Goal: Task Accomplishment & Management: Use online tool/utility

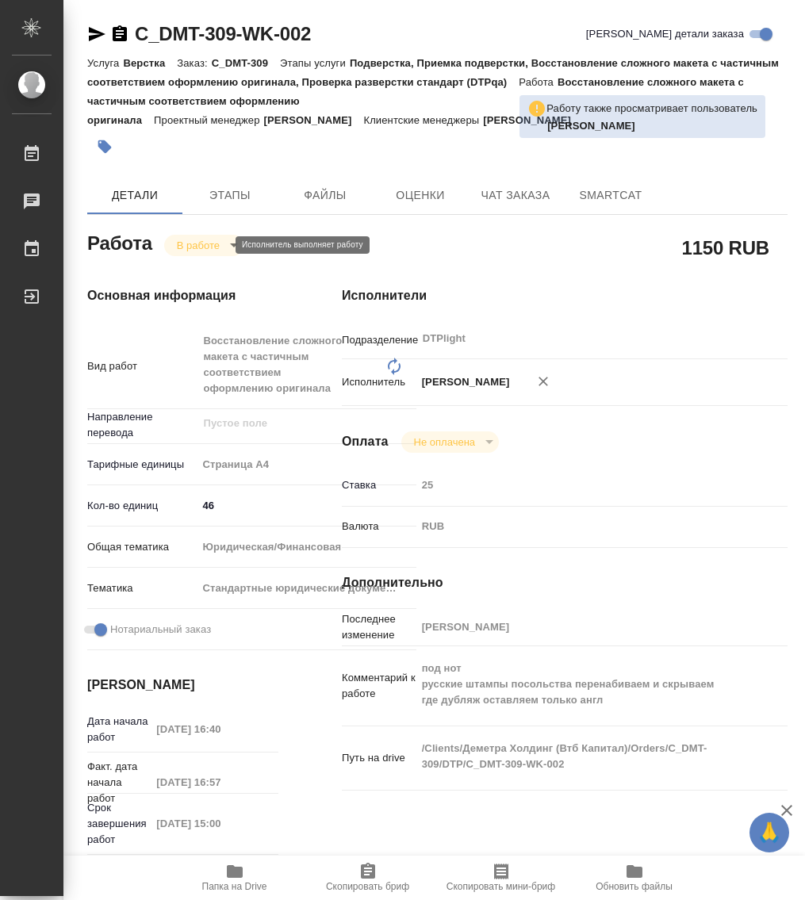
click at [192, 247] on body "🙏 .cls-1 fill:#fff; AWATERA Работы 0 Чаты График Выйти C_DMT-309-WK-002 Кратко …" at bounding box center [402, 450] width 805 height 900
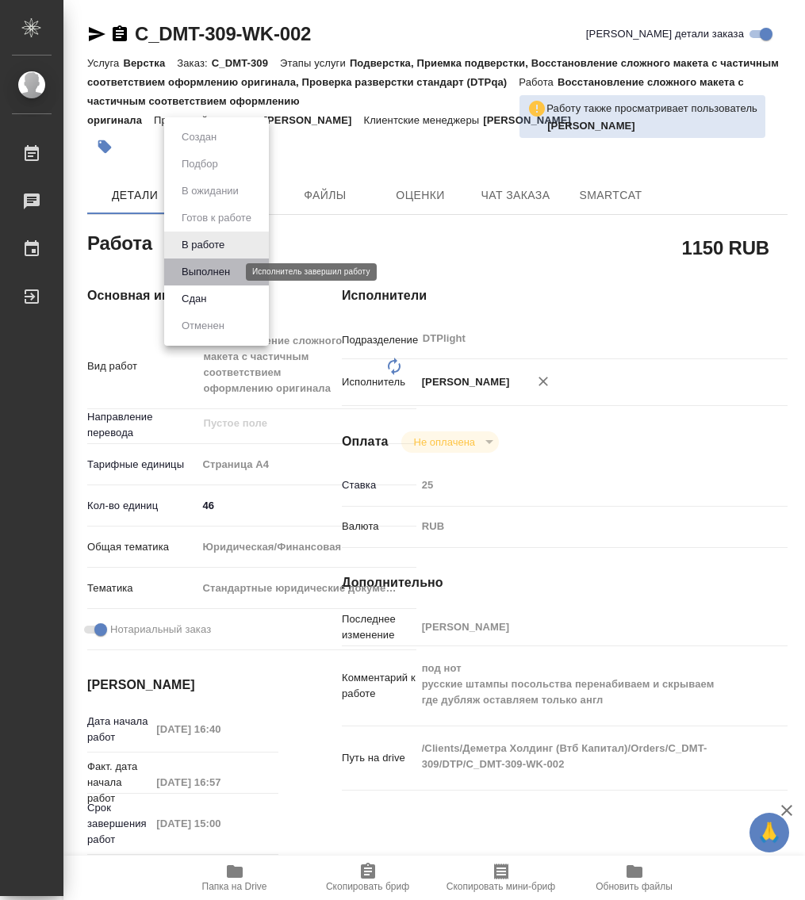
click at [213, 270] on button "Выполнен" at bounding box center [206, 271] width 58 height 17
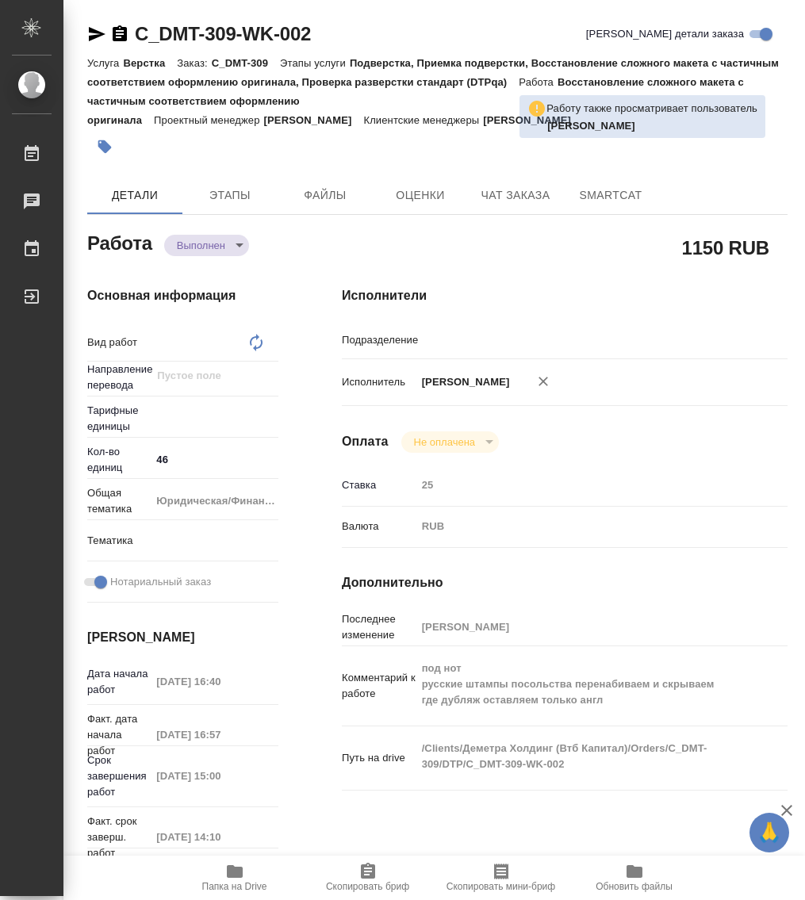
type textarea "x"
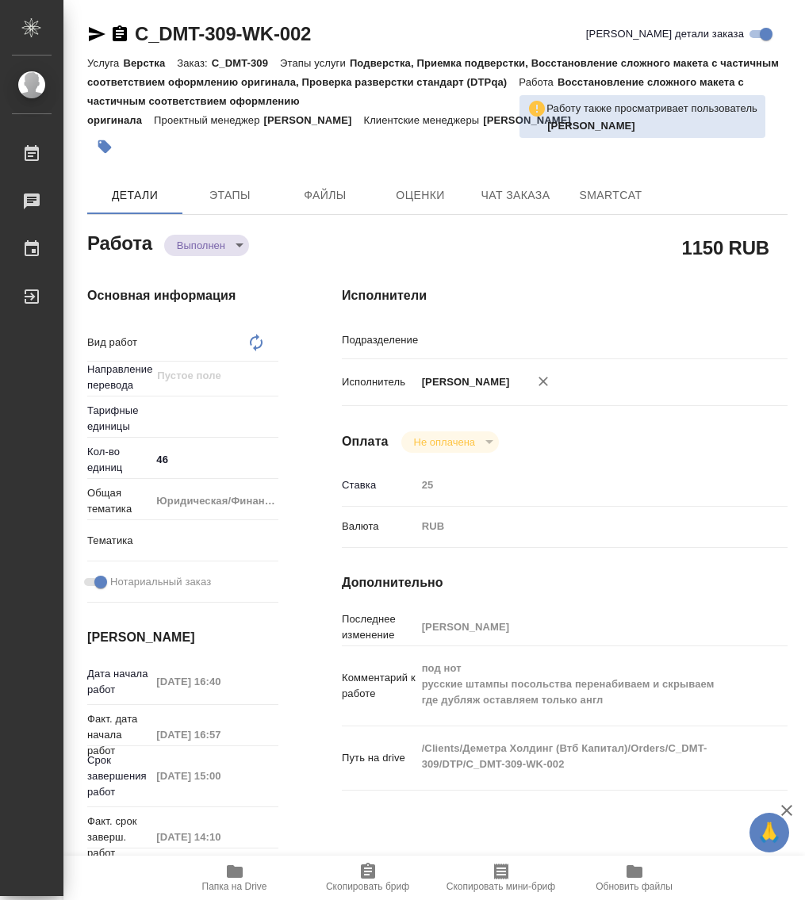
type textarea "x"
type textarea "Восстановление сложного макета с частичным соответствием оформлению оригинала"
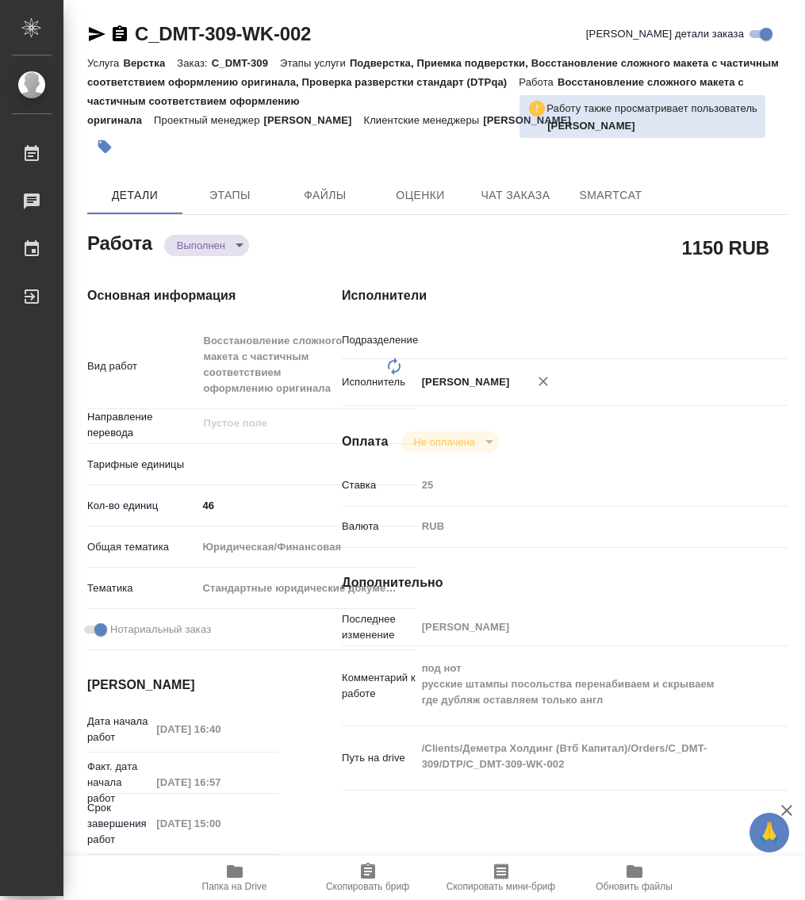
type textarea "x"
type input "DTPlight"
type textarea "x"
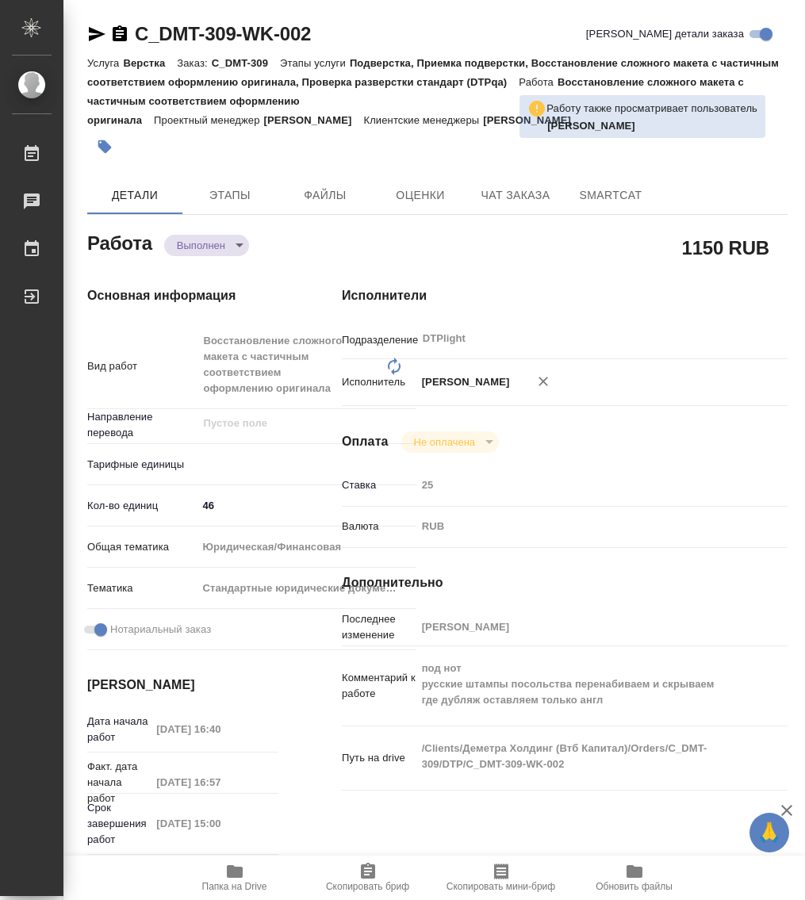
type textarea "x"
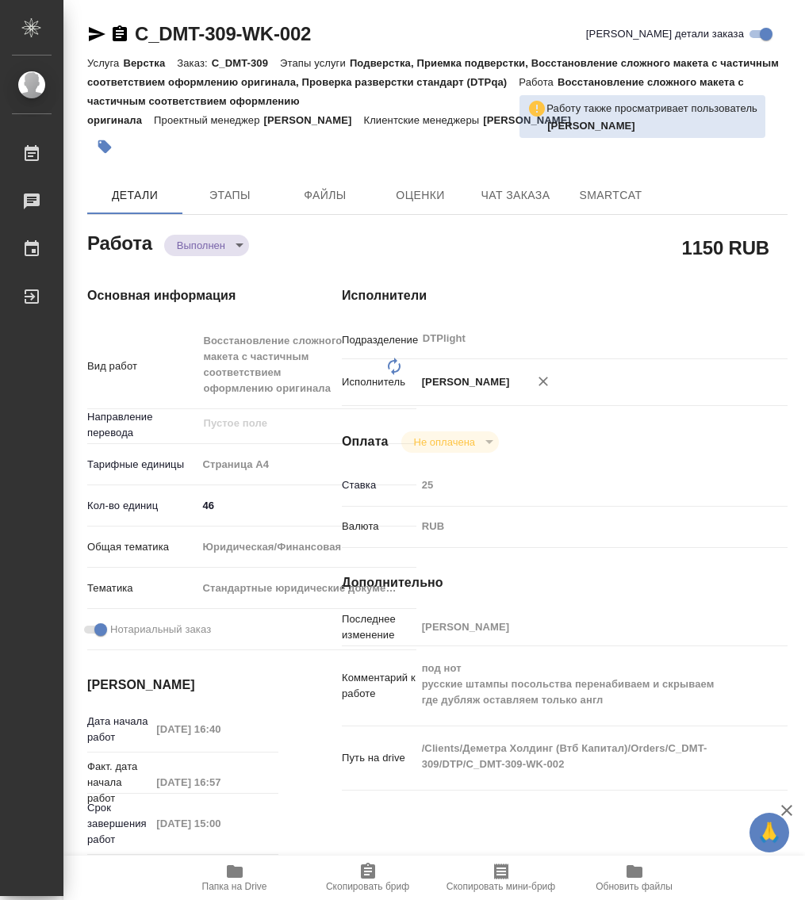
type textarea "x"
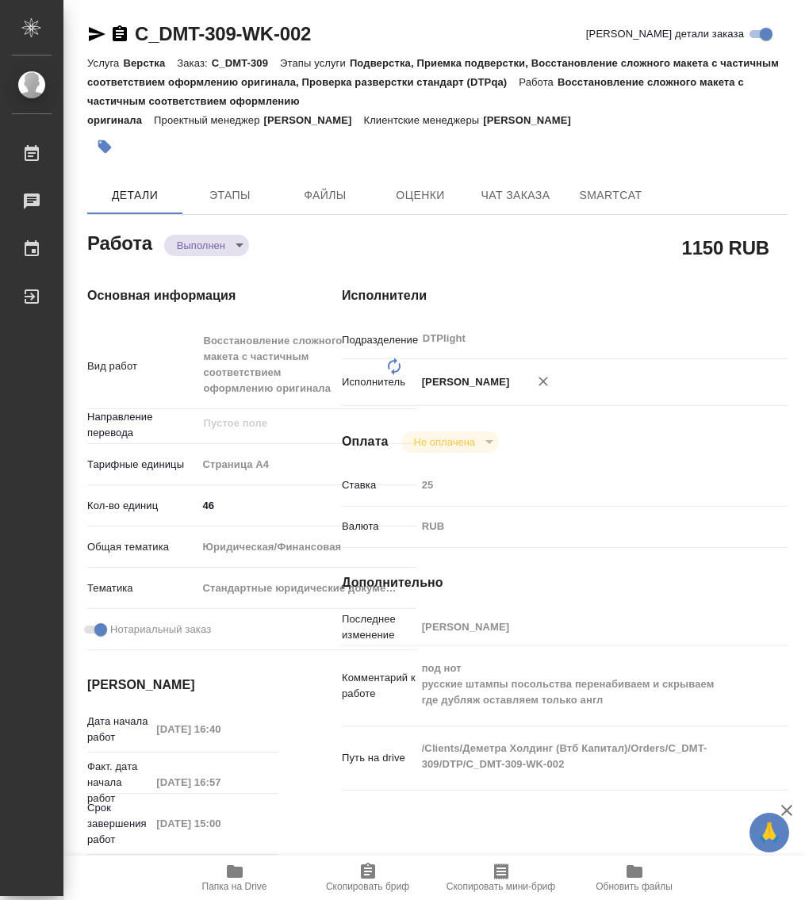
type textarea "x"
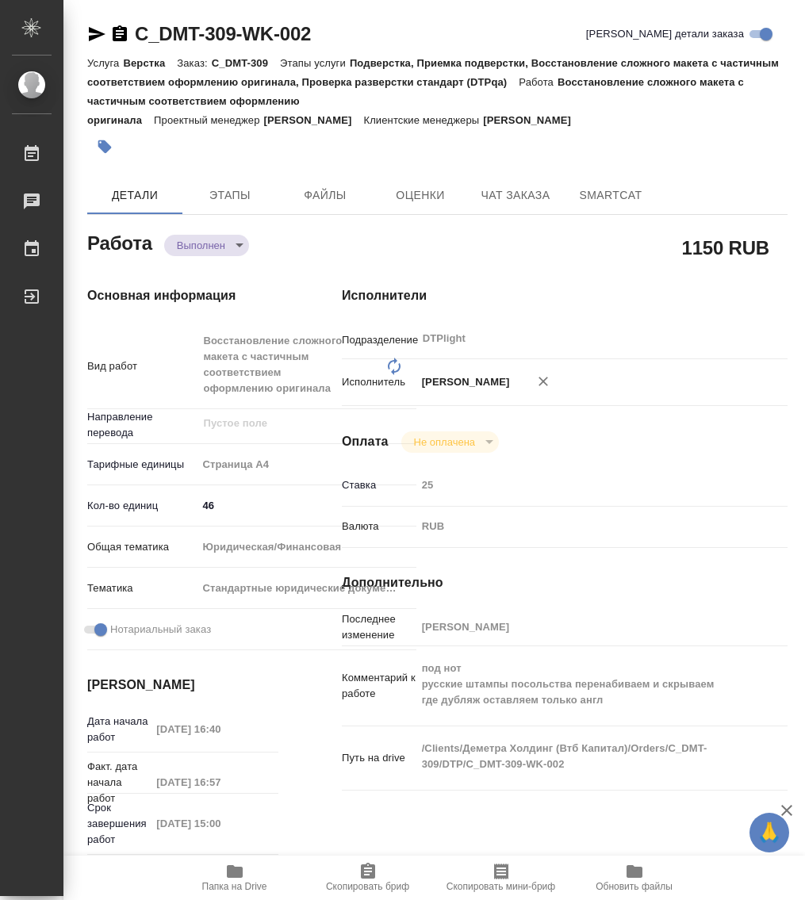
type textarea "x"
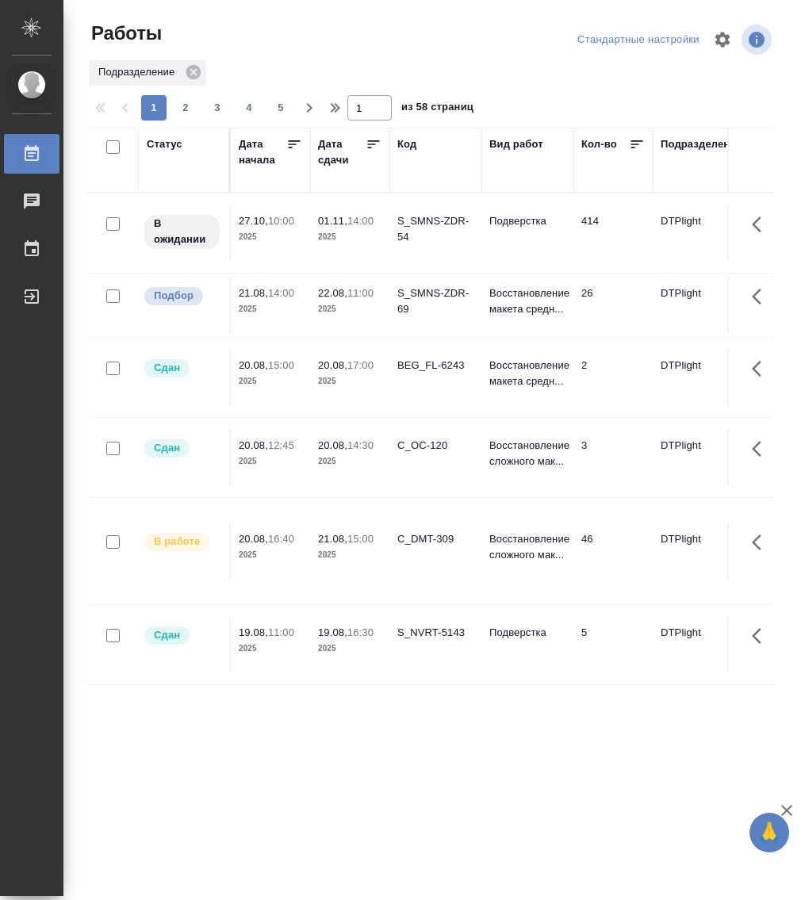
click at [163, 146] on div "Статус" at bounding box center [165, 144] width 36 height 16
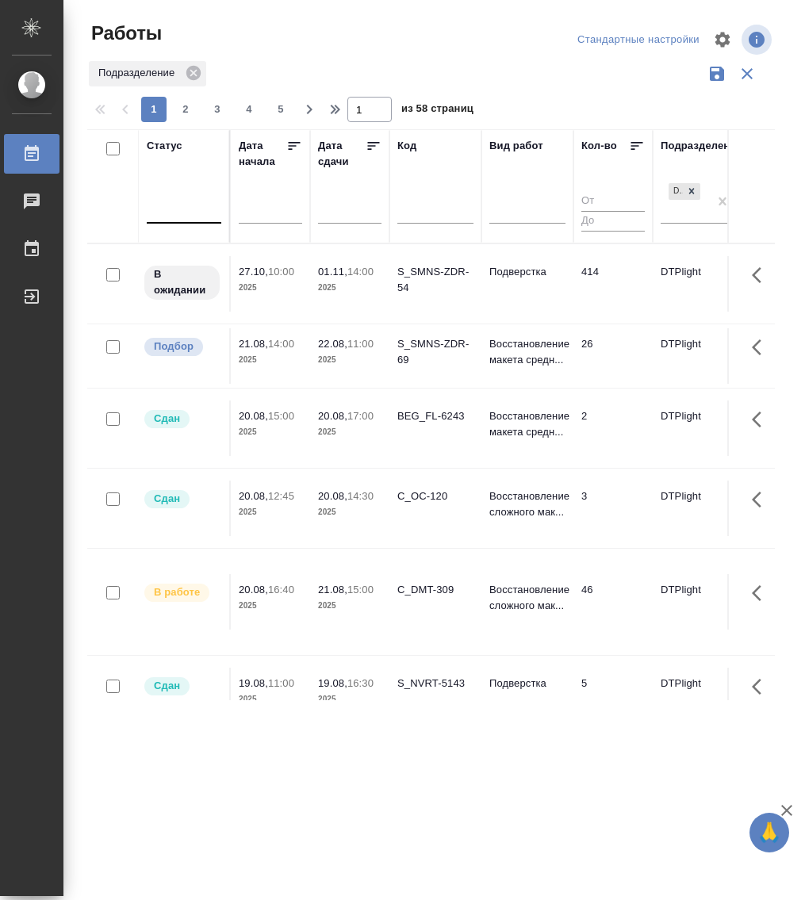
click at [171, 221] on div at bounding box center [184, 209] width 75 height 30
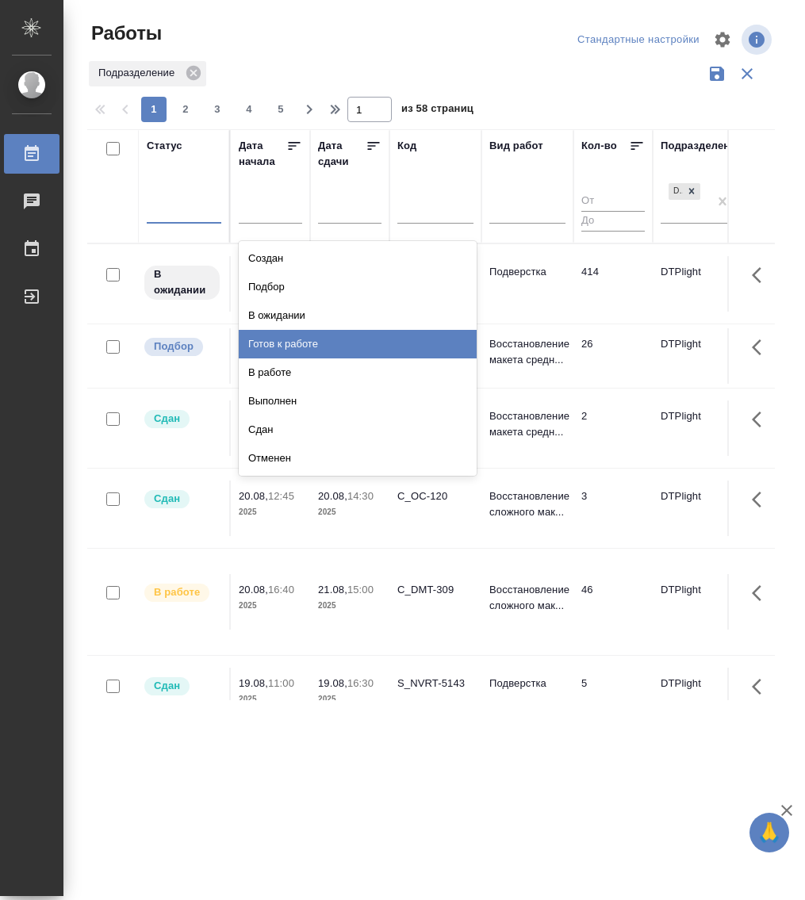
drag, startPoint x: 311, startPoint y: 337, endPoint x: 190, endPoint y: 225, distance: 164.4
click at [310, 338] on div "Готов к работе" at bounding box center [358, 344] width 238 height 29
click at [190, 225] on div "option Готов к работе focused, 4 of 8. 8 results available. Use Up and Down to …" at bounding box center [184, 214] width 75 height 41
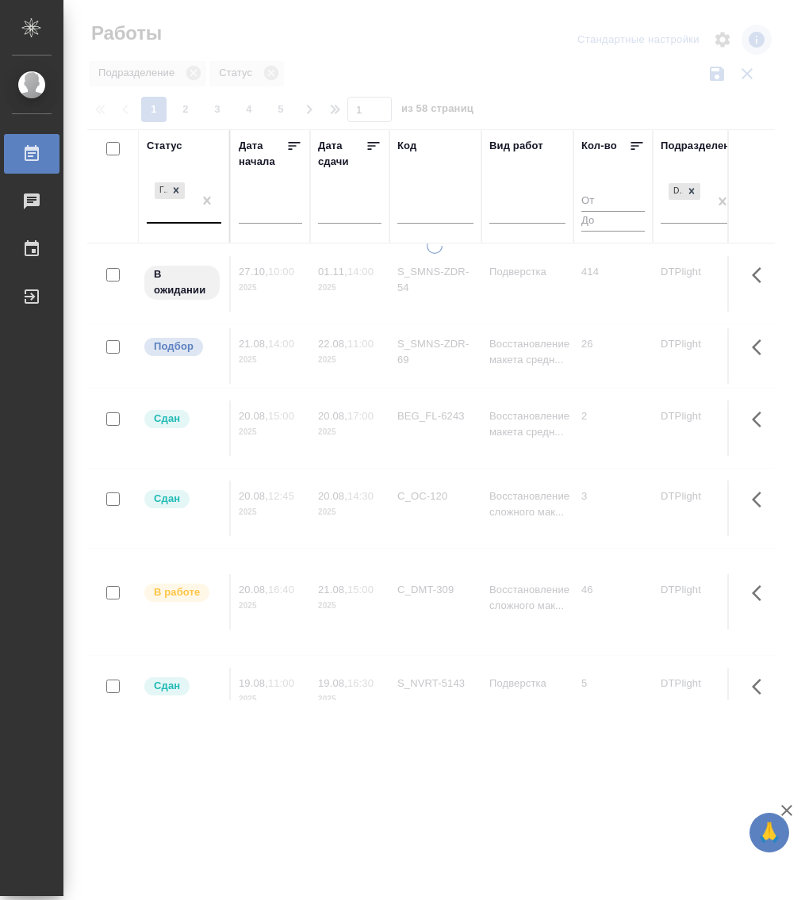
click at [197, 223] on div "Готов к работе" at bounding box center [184, 201] width 75 height 44
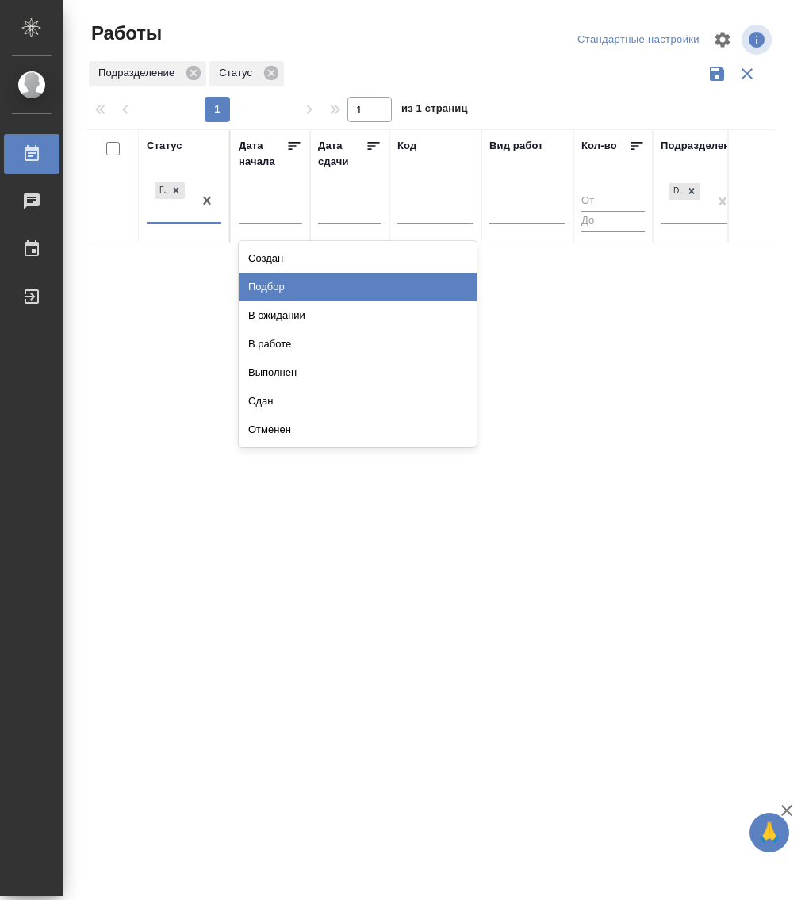
click at [346, 285] on div "Подбор" at bounding box center [358, 287] width 238 height 29
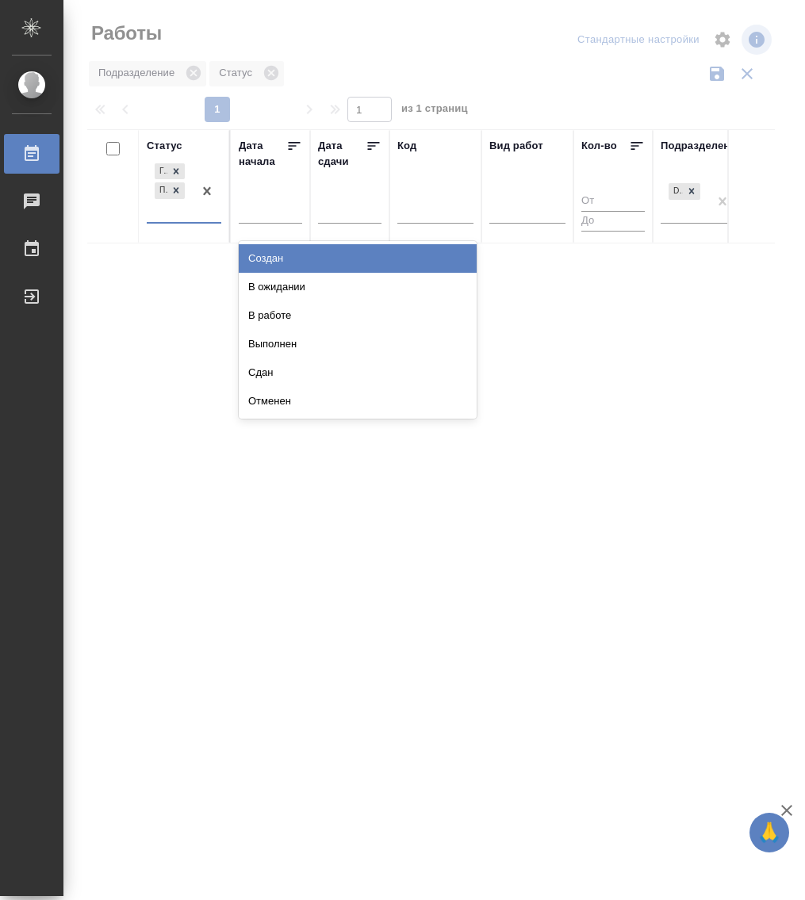
click at [186, 221] on div "Готов к работе Подбор" at bounding box center [170, 191] width 46 height 62
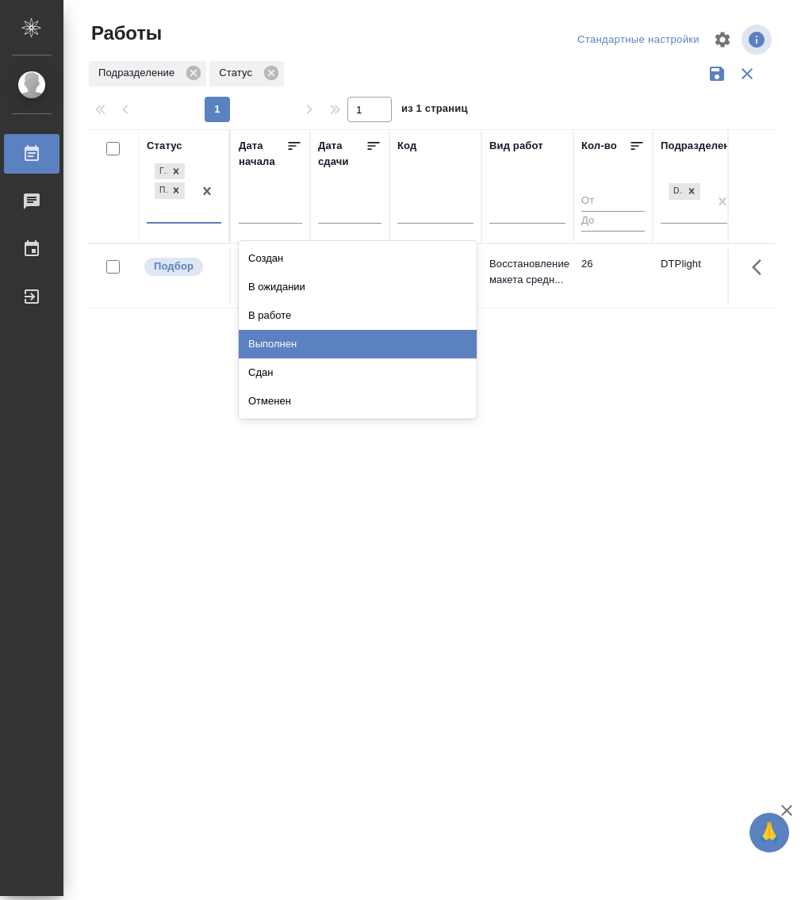
click at [316, 338] on div "Выполнен" at bounding box center [358, 344] width 238 height 29
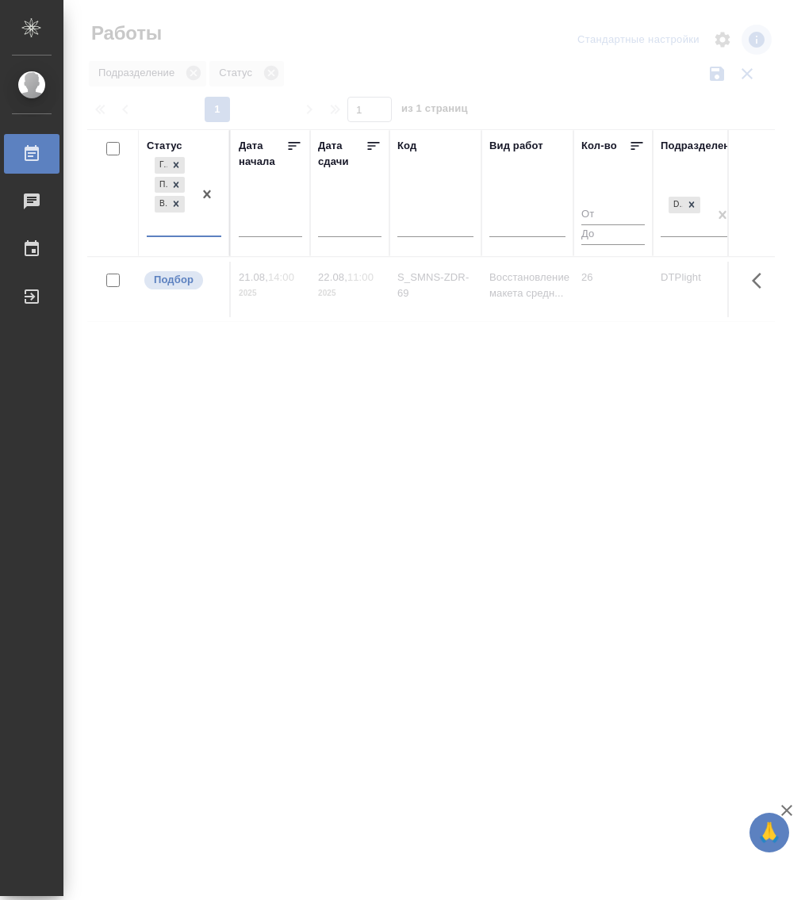
click at [184, 233] on div "Готов к работе Подбор Выполнен" at bounding box center [170, 195] width 46 height 82
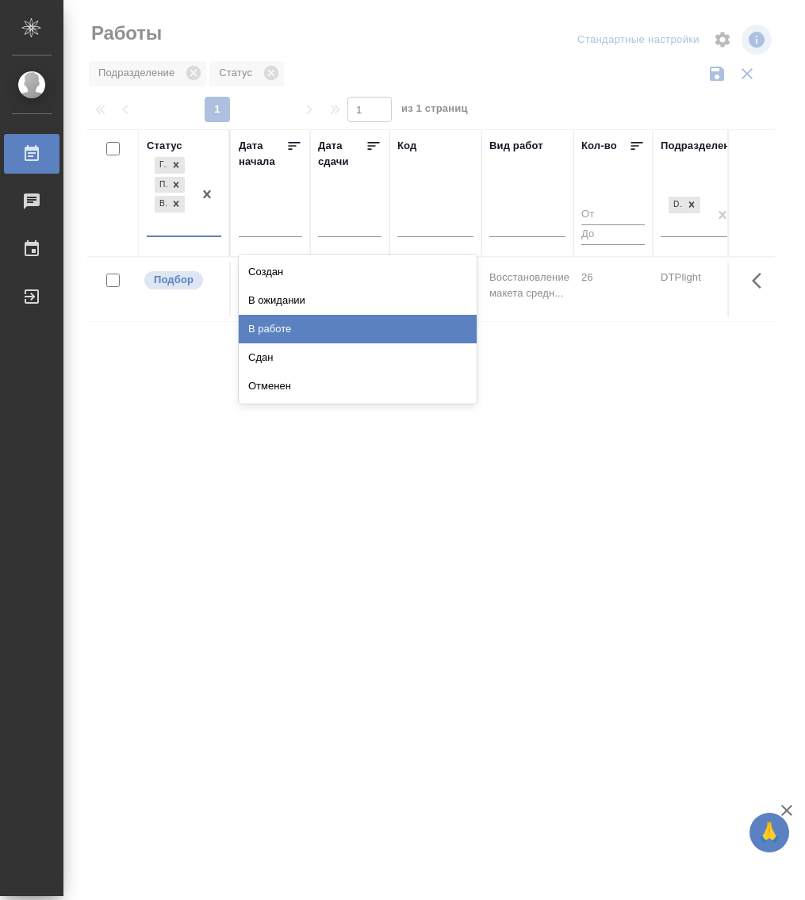
click at [301, 325] on div "В работе" at bounding box center [358, 329] width 238 height 29
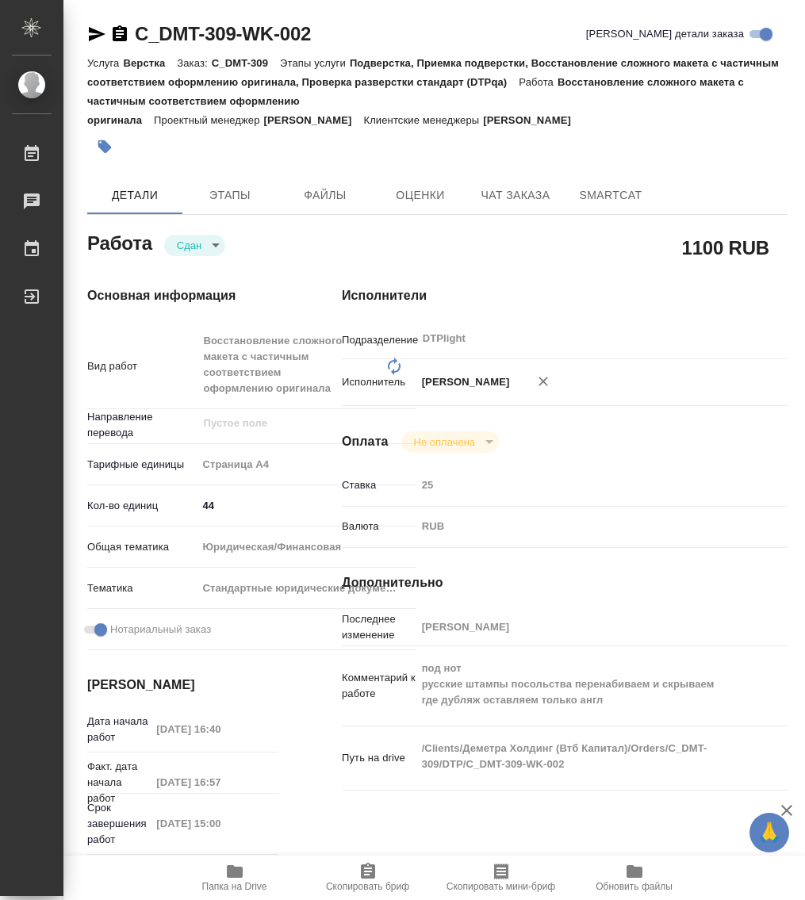
type textarea "x"
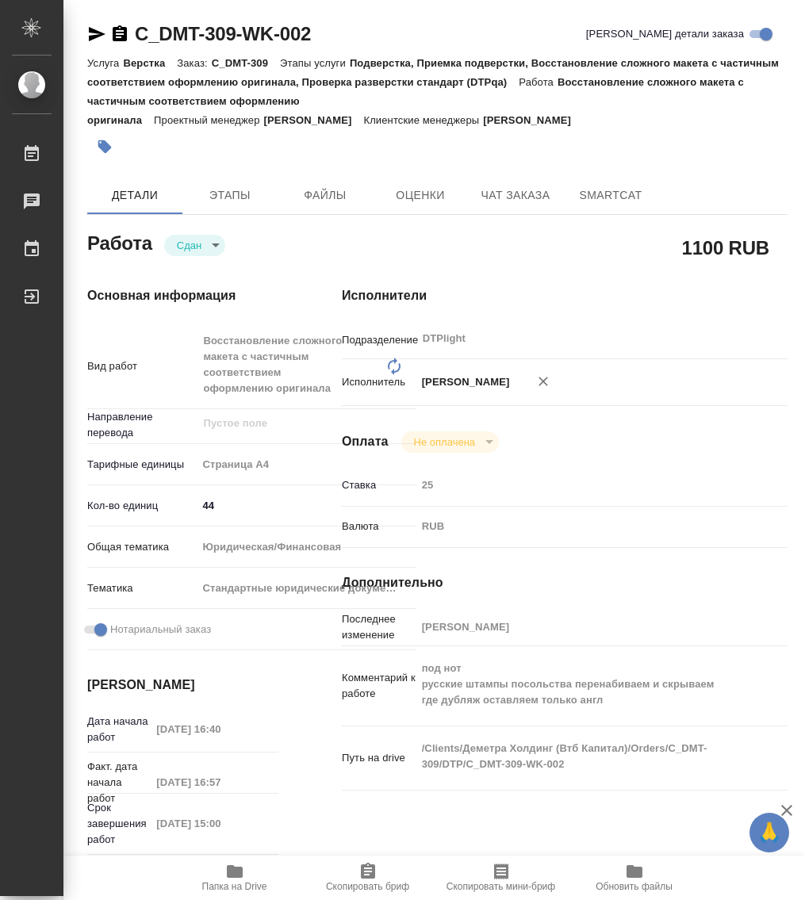
type textarea "x"
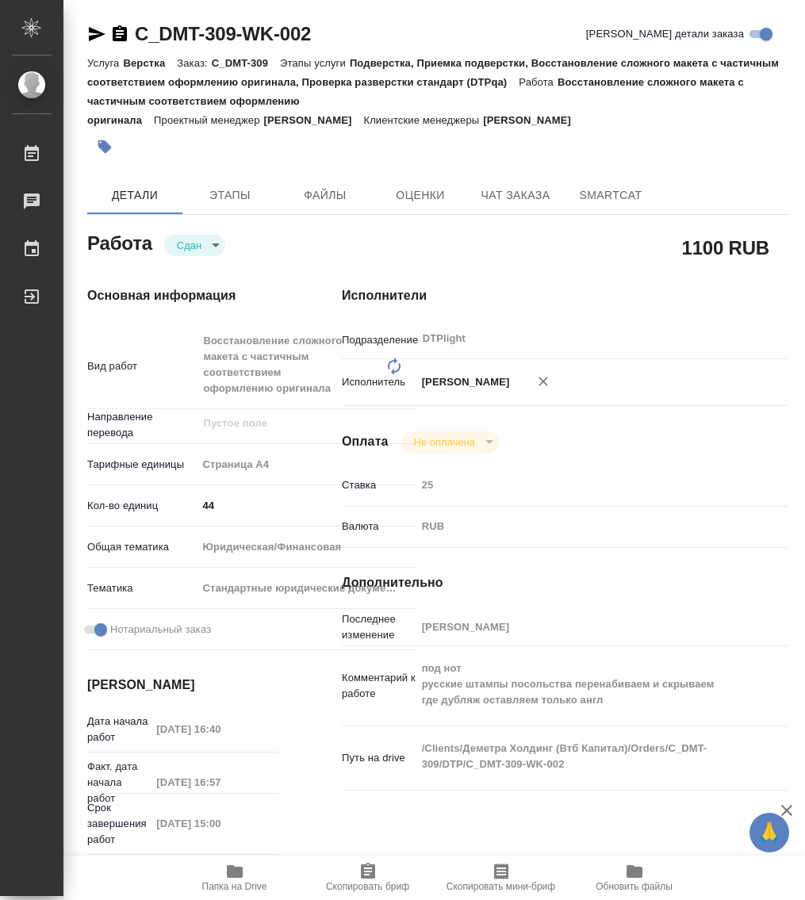
type textarea "x"
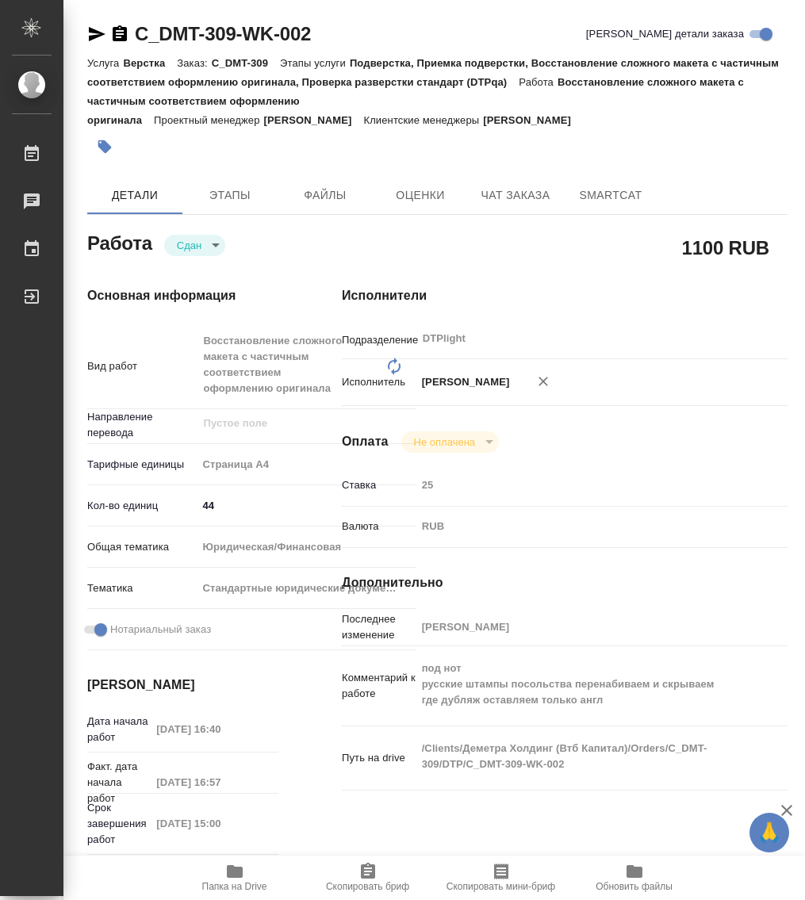
type textarea "x"
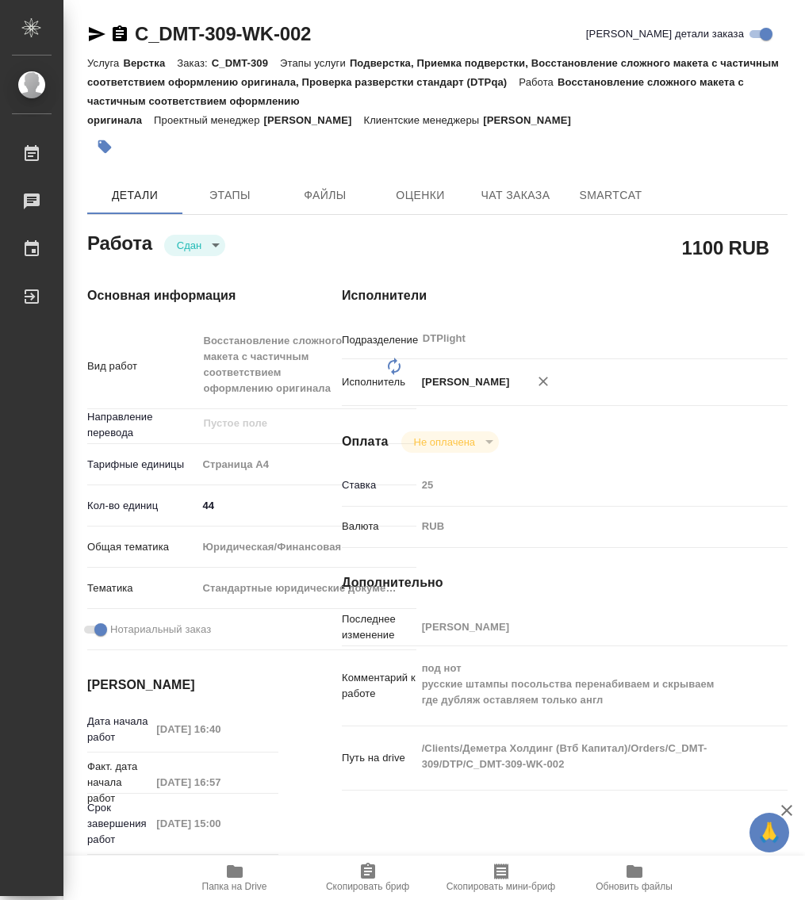
type textarea "x"
